Goal: Transaction & Acquisition: Purchase product/service

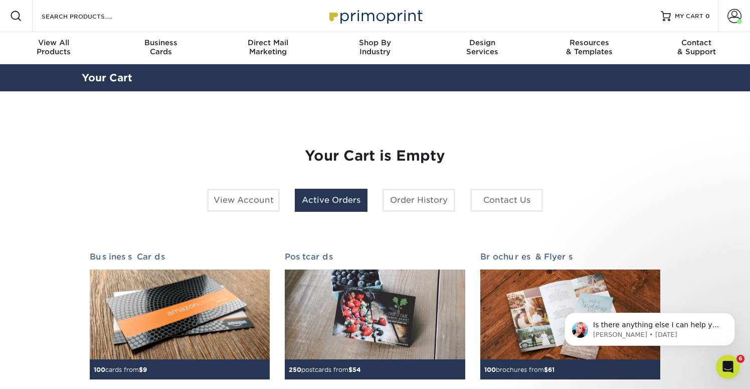
click at [334, 206] on link "Active Orders" at bounding box center [331, 200] width 73 height 23
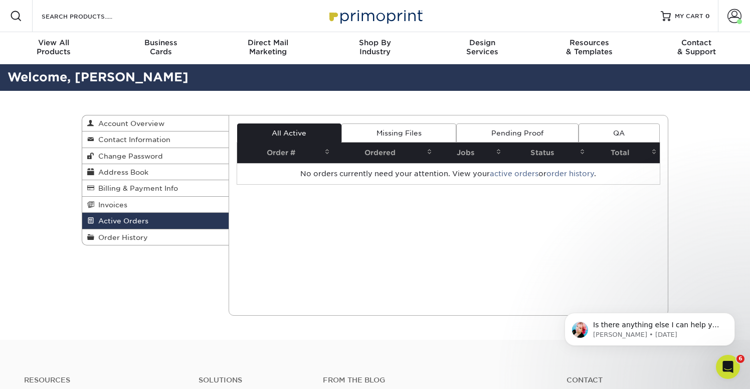
click at [292, 135] on link "All Active" at bounding box center [289, 132] width 104 height 19
click at [727, 15] on span at bounding box center [734, 16] width 14 height 14
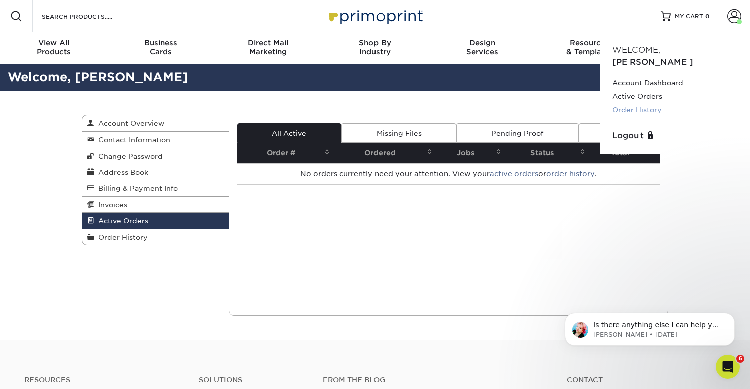
click at [641, 103] on link "Order History" at bounding box center [675, 110] width 126 height 14
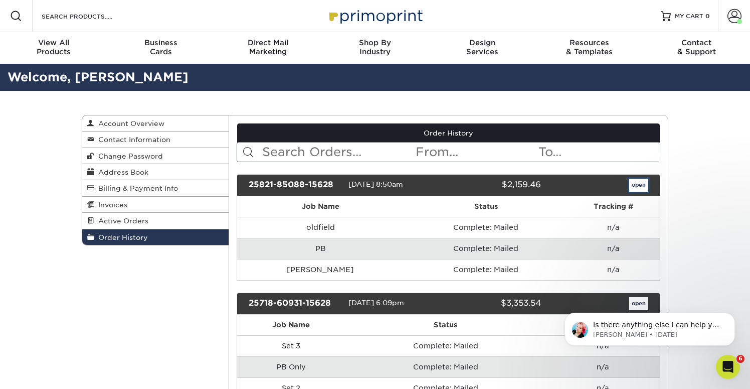
click at [646, 180] on link "open" at bounding box center [638, 184] width 19 height 13
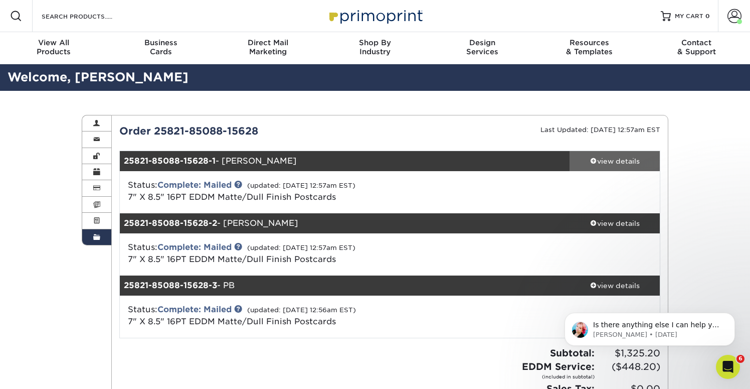
click at [588, 159] on div "view details" at bounding box center [615, 161] width 90 height 10
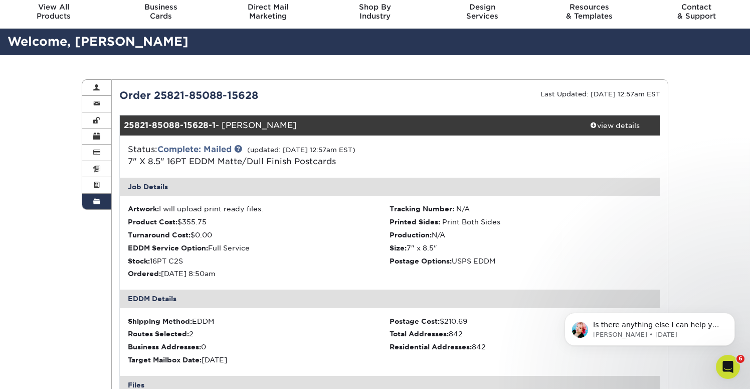
scroll to position [35, 0]
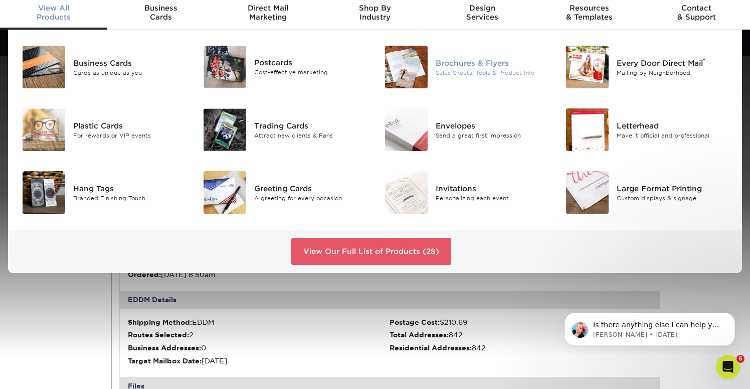
click at [469, 67] on div "Brochures & Flyers" at bounding box center [492, 62] width 113 height 11
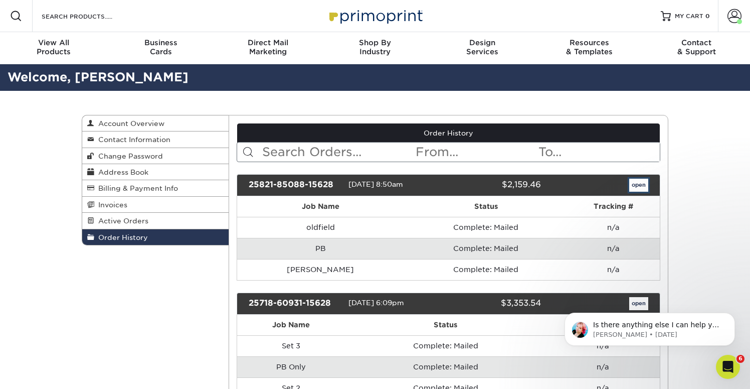
click at [637, 189] on link "open" at bounding box center [638, 184] width 19 height 13
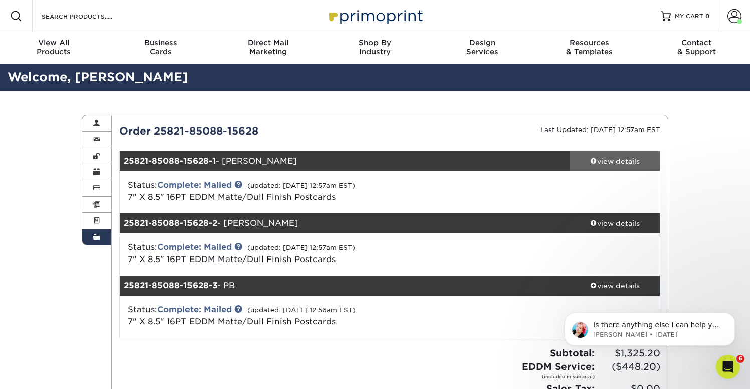
click at [594, 162] on span at bounding box center [593, 160] width 7 height 7
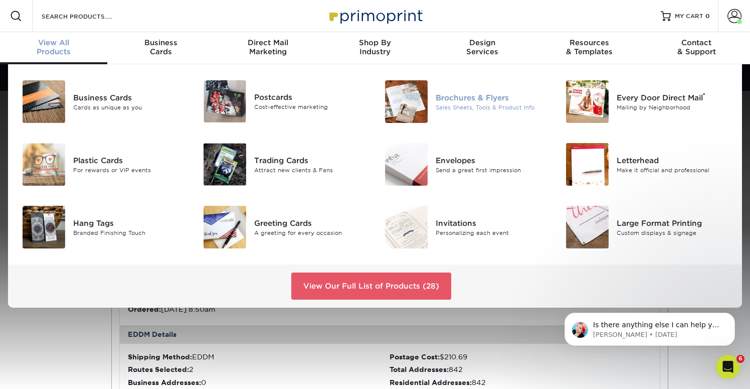
click at [436, 103] on div "Sales Sheets, Tools & Product Info" at bounding box center [492, 107] width 113 height 9
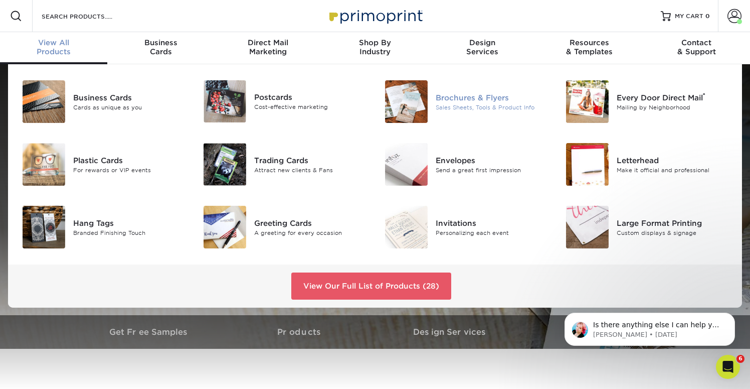
click at [459, 102] on div "Brochures & Flyers" at bounding box center [492, 97] width 113 height 11
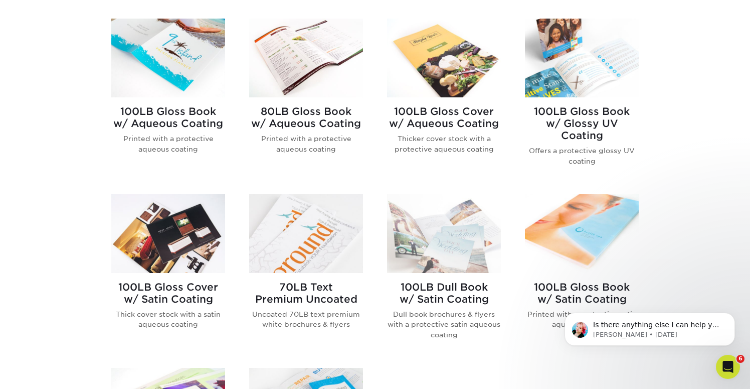
scroll to position [420, 0]
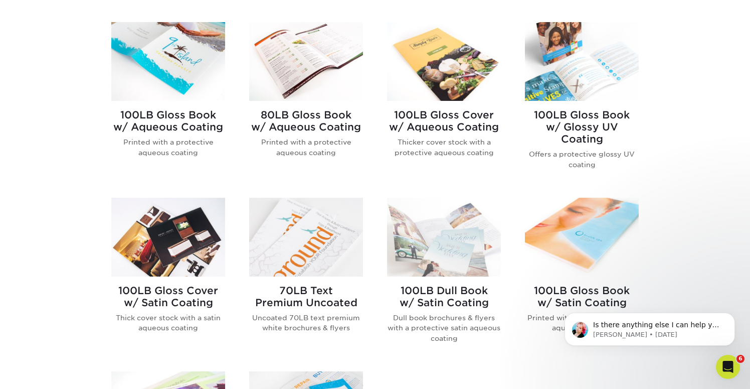
click at [458, 68] on img at bounding box center [444, 61] width 114 height 79
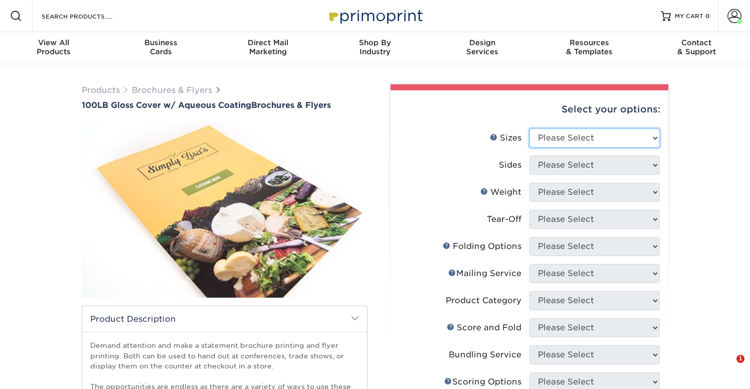
click at [576, 138] on select "Please Select 3.5" x 8.5" 3.5" x 11" 3.67" x 8.5" 4" x 8.5" 4" x 11" 4" x 12" 4…" at bounding box center [594, 137] width 130 height 19
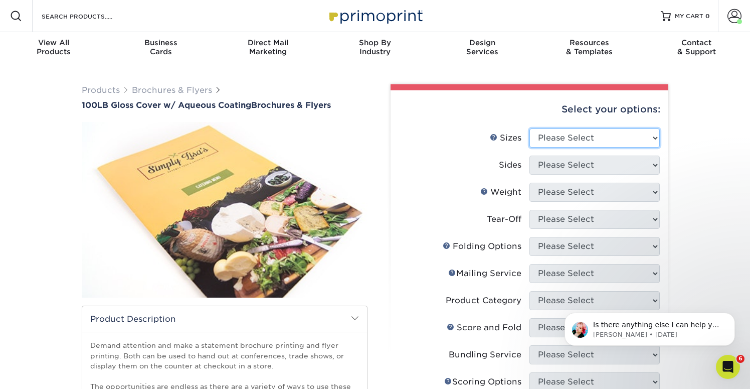
select select "7.00x8.50"
click at [529, 128] on select "Please Select 3.5" x 8.5" 3.5" x 11" 3.67" x 8.5" 4" x 8.5" 4" x 11" 4" x 12" 4…" at bounding box center [594, 137] width 130 height 19
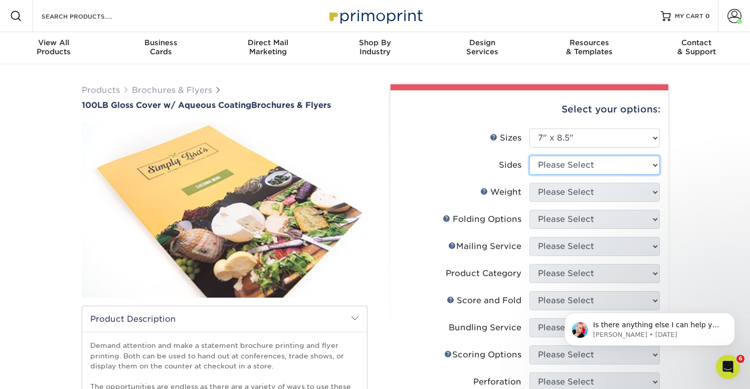
click at [571, 164] on select "Please Select Print Both Sides Print Front Only" at bounding box center [594, 164] width 130 height 19
select select "13abbda7-1d64-4f25-8bb2-c179b224825d"
click at [529, 155] on select "Please Select Print Both Sides Print Front Only" at bounding box center [594, 164] width 130 height 19
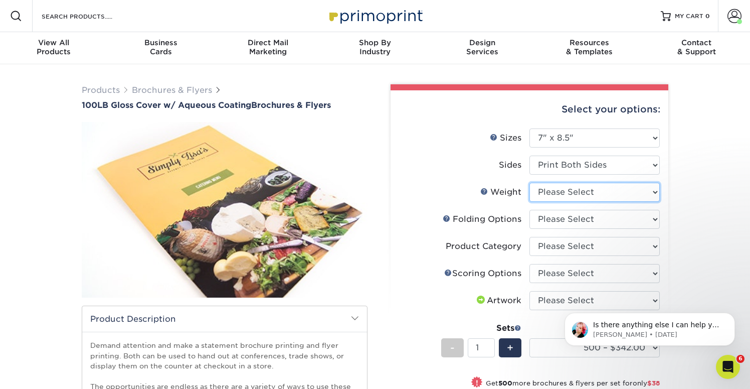
click at [580, 189] on select "Please Select 100LB" at bounding box center [594, 191] width 130 height 19
select select "100LB"
click at [529, 182] on select "Please Select 100LB" at bounding box center [594, 191] width 130 height 19
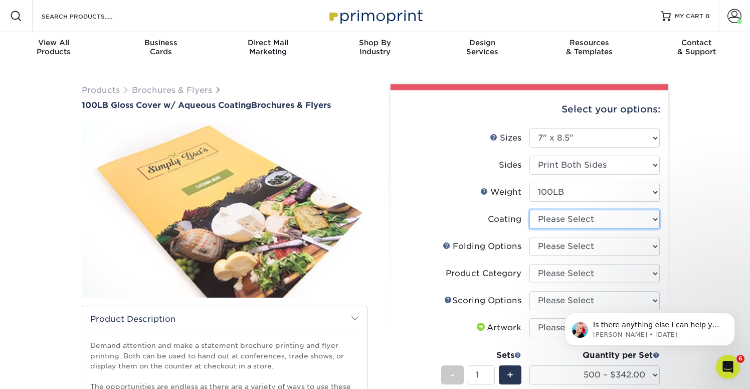
click at [588, 222] on select at bounding box center [594, 219] width 130 height 19
select select "d41dab50-ff65-4f4f-bb17-2afe4d36ae33"
click at [529, 210] on select at bounding box center [594, 219] width 130 height 19
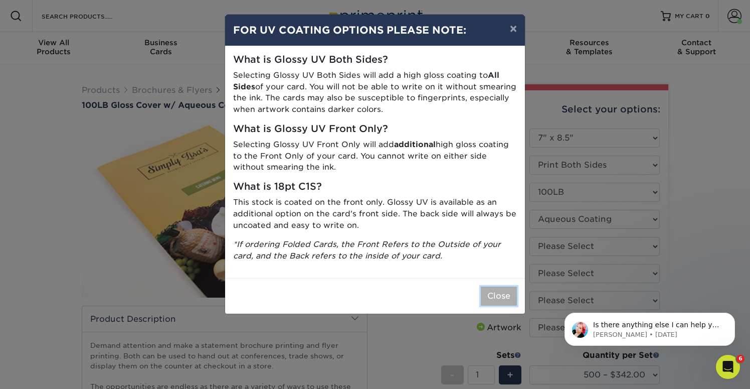
click at [501, 298] on button "Close" at bounding box center [499, 295] width 36 height 19
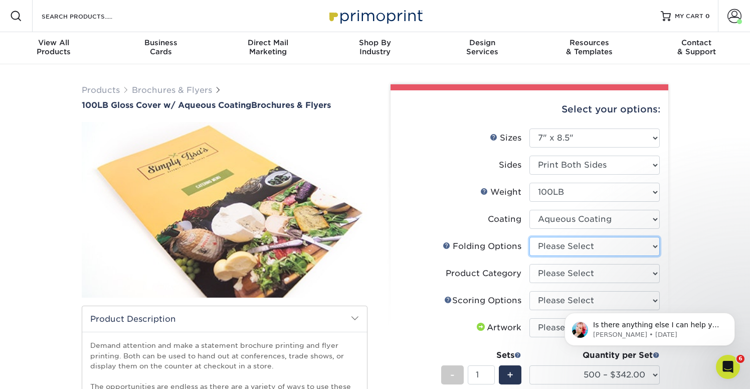
click at [588, 250] on select "Please Select FLAT - No Folding" at bounding box center [594, 246] width 130 height 19
select select "9b1d5825-34d1-4721-9874-ed79abb003d7"
click at [529, 237] on select "Please Select FLAT - No Folding" at bounding box center [594, 246] width 130 height 19
click at [580, 270] on select "Please Select Flyers and Brochures" at bounding box center [594, 273] width 130 height 19
select select "1a668080-6b7c-4174-b399-2c3833b27ef4"
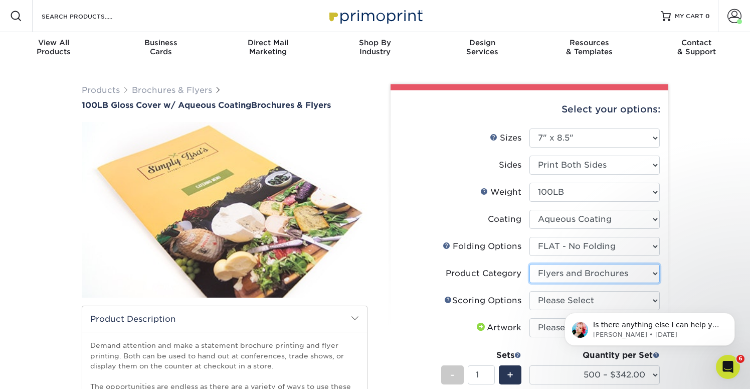
click at [529, 264] on select "Please Select Flyers and Brochures" at bounding box center [594, 273] width 130 height 19
click at [570, 299] on body "Is there anything else I can help you with at the moment? Jenny • 6d ago" at bounding box center [649, 326] width 193 height 62
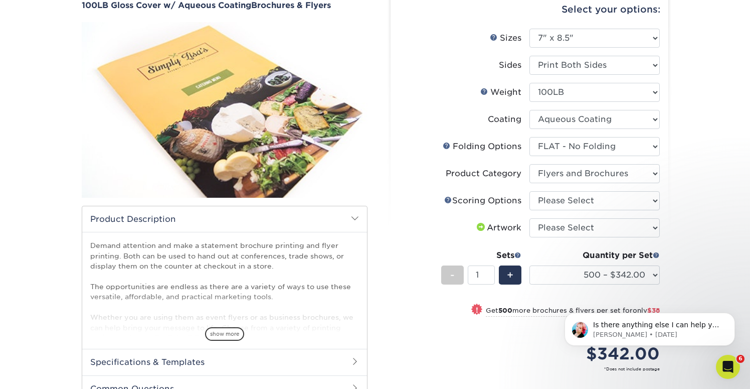
scroll to position [102, 0]
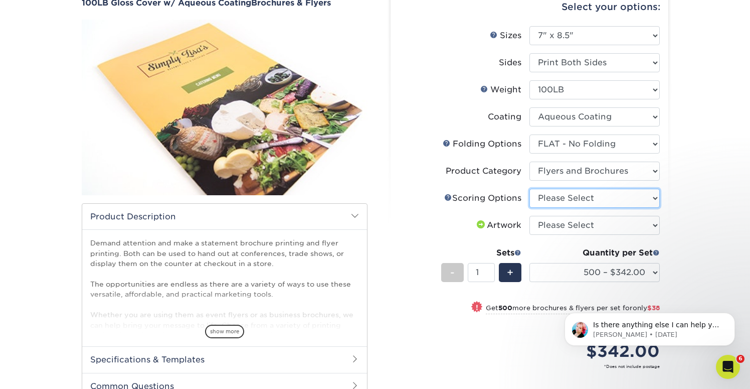
click at [655, 198] on select "Please Select No Scoring One Score Two Scores" at bounding box center [594, 198] width 130 height 19
select select "16ebe401-5398-422d-8cb0-f3adbb82deb5"
click at [529, 189] on select "Please Select No Scoring One Score Two Scores" at bounding box center [594, 198] width 130 height 19
click at [635, 226] on select "Please Select I will upload files I need a design - $175" at bounding box center [594, 225] width 130 height 19
select select "upload"
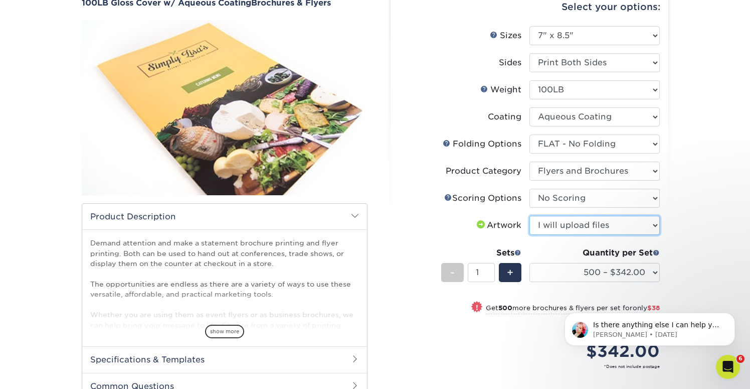
click at [529, 216] on select "Please Select I will upload files I need a design - $175" at bounding box center [594, 225] width 130 height 19
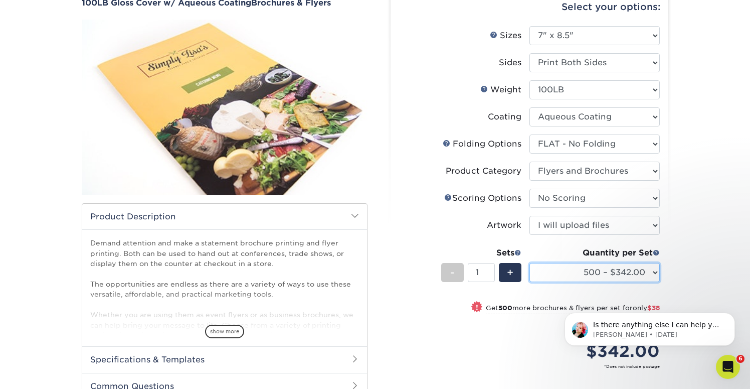
click at [652, 271] on select "500 – $342.00 1000 – $380.00 2000 – $442.00 2500 – $552.00 3000 – $713.00 4000 …" at bounding box center [594, 272] width 130 height 19
